Goal: Transaction & Acquisition: Purchase product/service

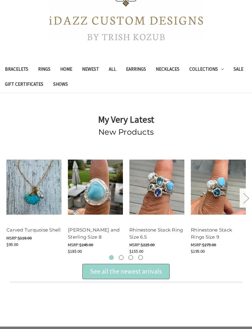
scroll to position [114, 0]
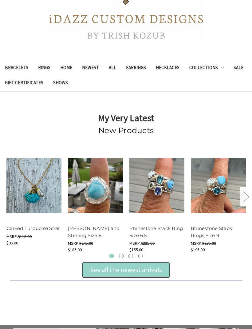
click at [100, 276] on div "See all the newest arrivals" at bounding box center [126, 270] width 87 height 15
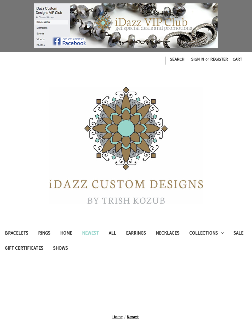
click at [54, 248] on link "Shows" at bounding box center [60, 249] width 25 height 15
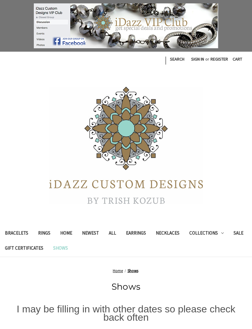
click at [136, 233] on link "Earrings" at bounding box center [136, 234] width 30 height 15
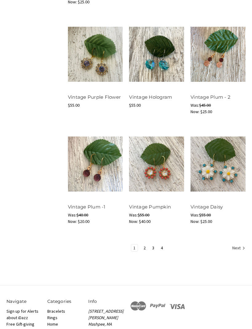
scroll to position [583, 0]
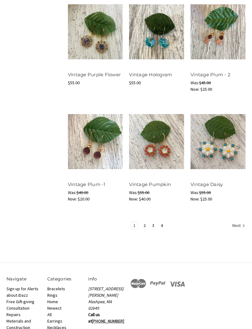
click at [143, 223] on link "2" at bounding box center [145, 226] width 6 height 7
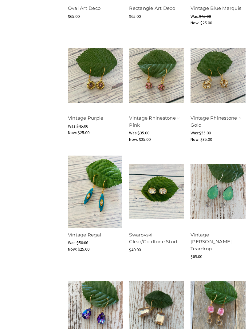
scroll to position [470, 0]
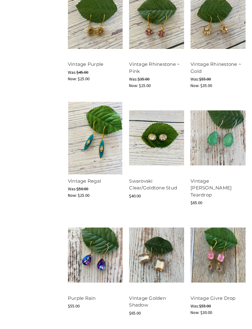
click at [213, 129] on button "Quick view" at bounding box center [218, 127] width 35 height 9
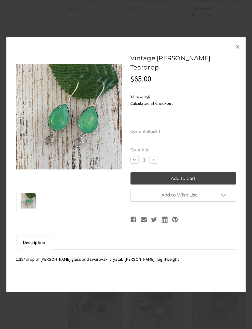
scroll to position [426, 0]
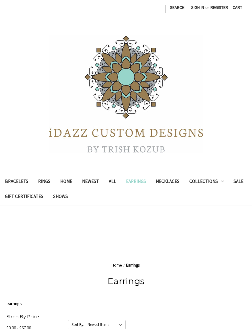
scroll to position [604, 0]
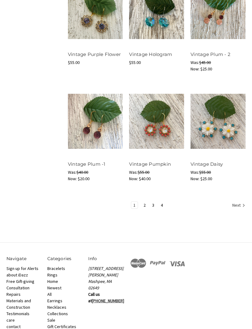
click at [153, 203] on link "3" at bounding box center [153, 205] width 6 height 7
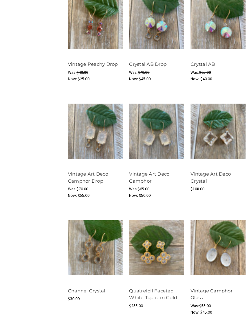
scroll to position [478, 0]
click at [83, 236] on button "Quick view" at bounding box center [95, 236] width 35 height 9
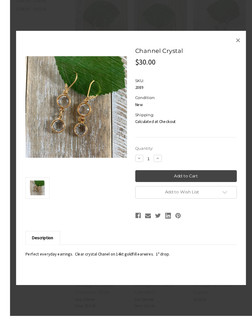
scroll to position [426, 0]
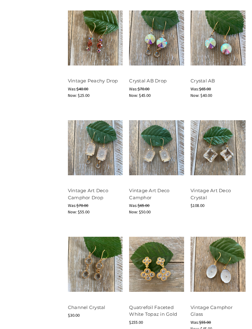
scroll to position [460, 0]
